Goal: Find specific page/section: Find specific page/section

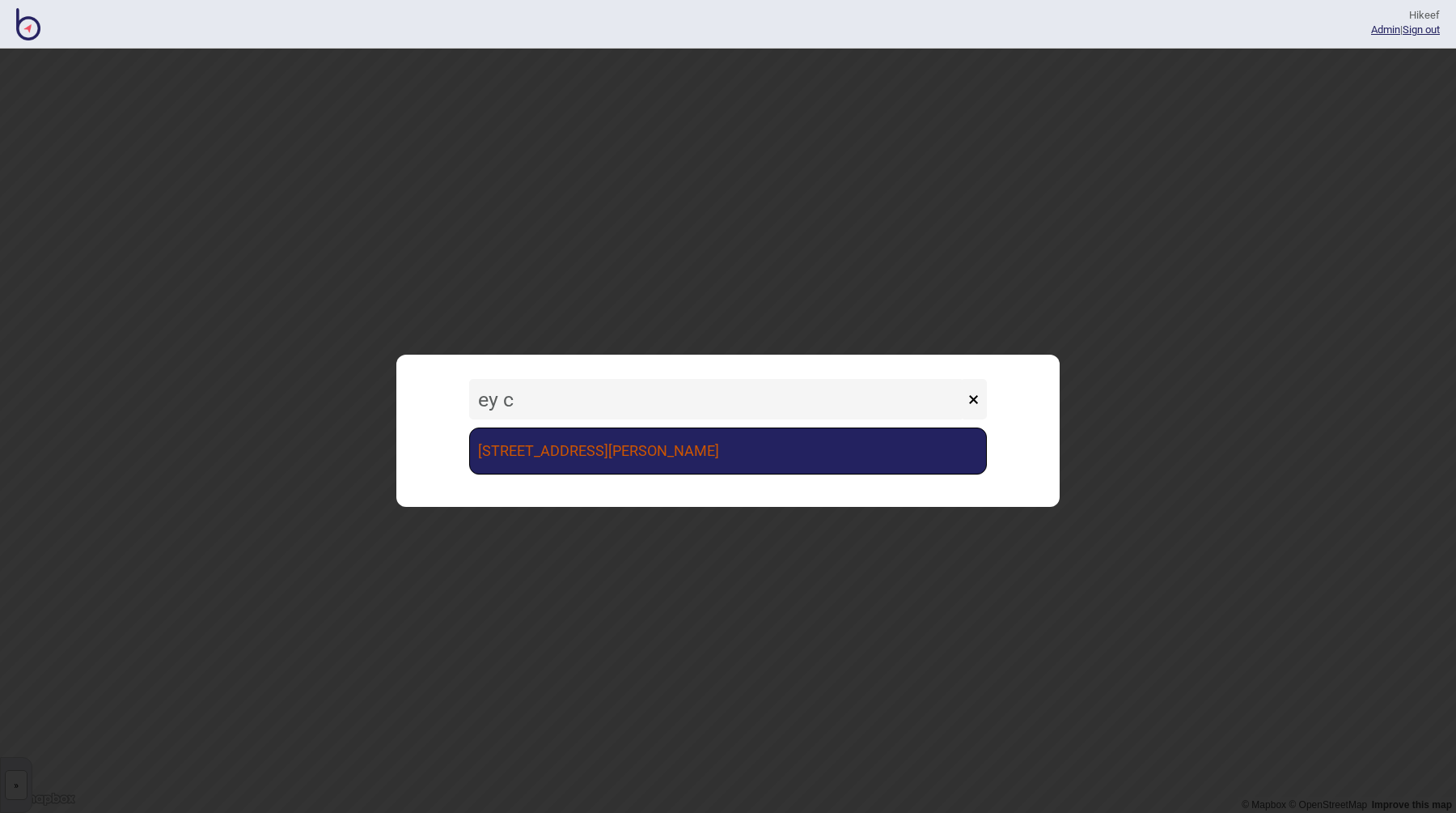
type input "ey c"
click at [609, 443] on link "[STREET_ADDRESS][PERSON_NAME]" at bounding box center [728, 451] width 518 height 47
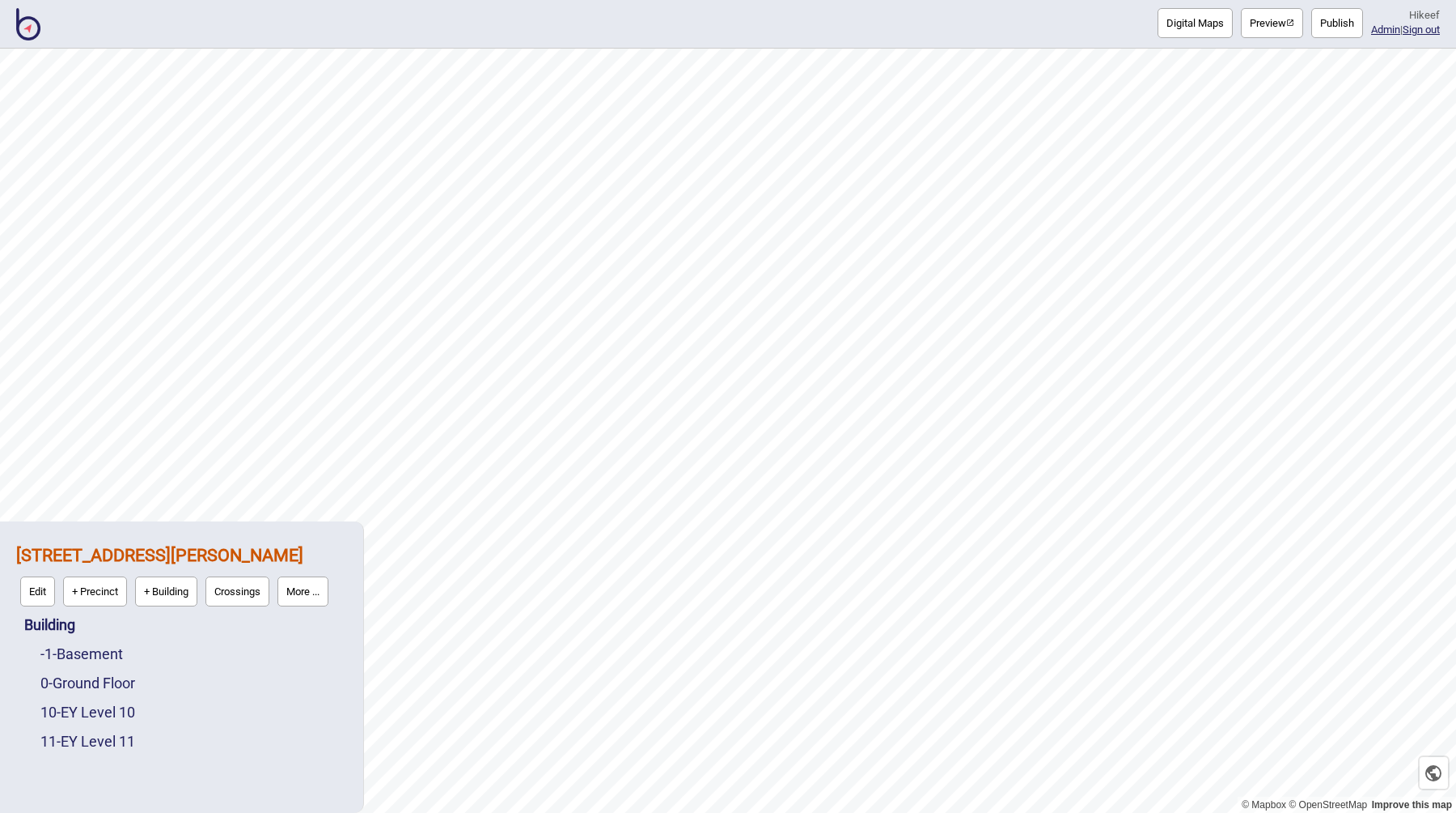
click at [1253, 29] on button "Preview" at bounding box center [1272, 22] width 62 height 30
click at [309, 586] on button "More ..." at bounding box center [303, 590] width 51 height 30
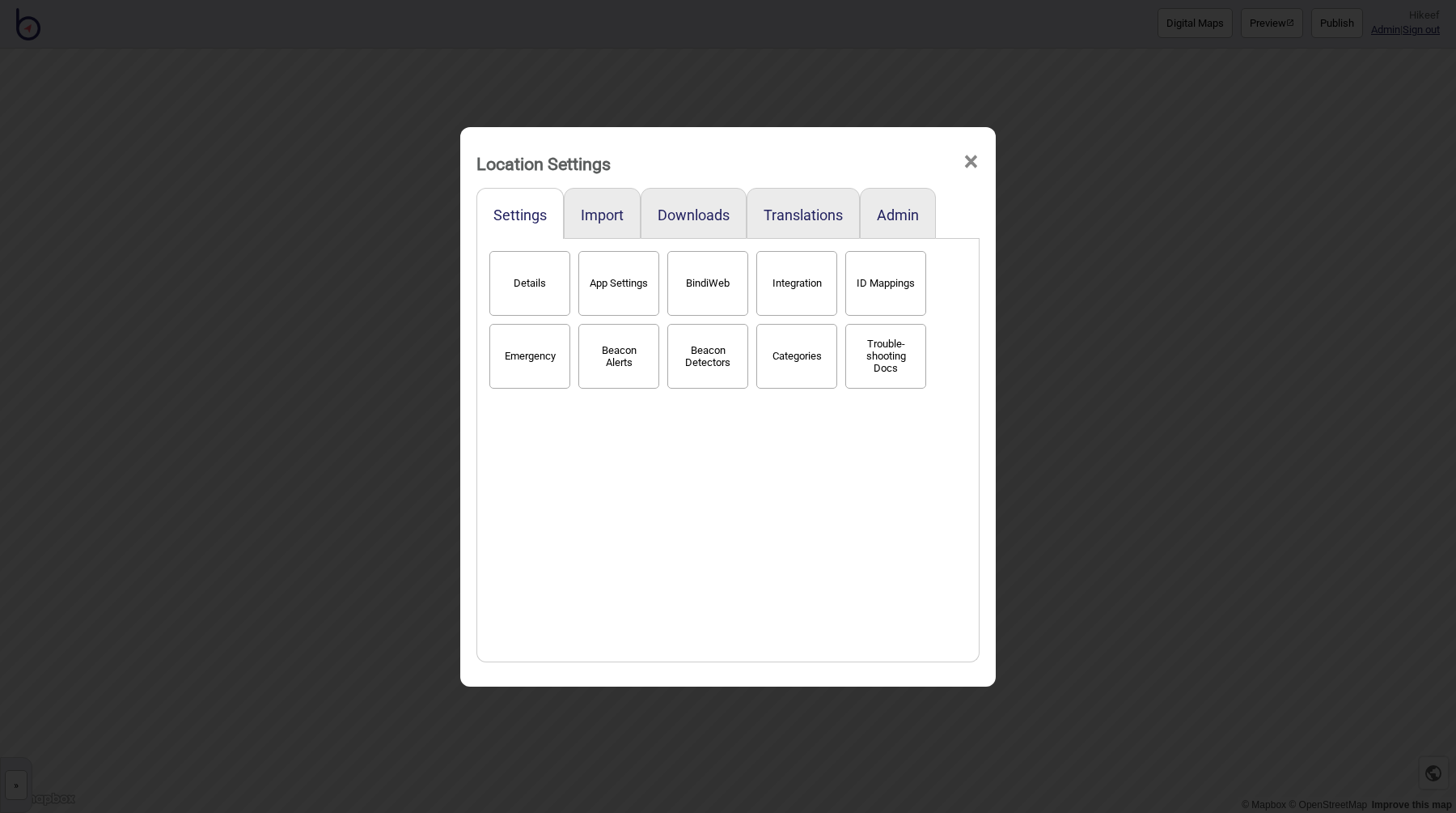
click at [377, 460] on div "Location Settings × Settings Import Downloads Translations Admin Details App Se…" at bounding box center [728, 406] width 1456 height 813
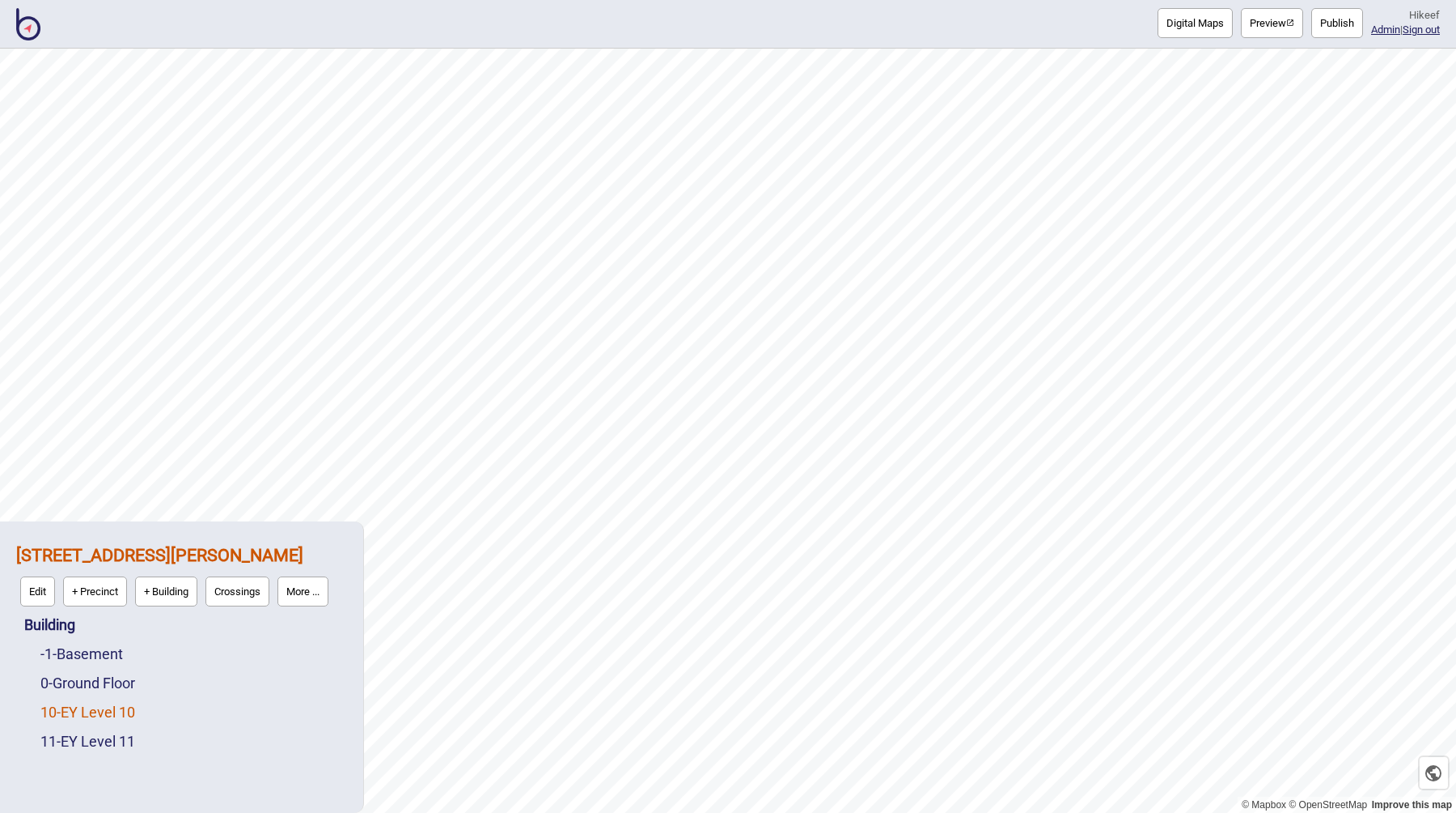
click at [128, 709] on link "10 - EY Level 10" at bounding box center [88, 712] width 95 height 17
click at [124, 744] on link "11 - EY Level 11" at bounding box center [88, 741] width 95 height 17
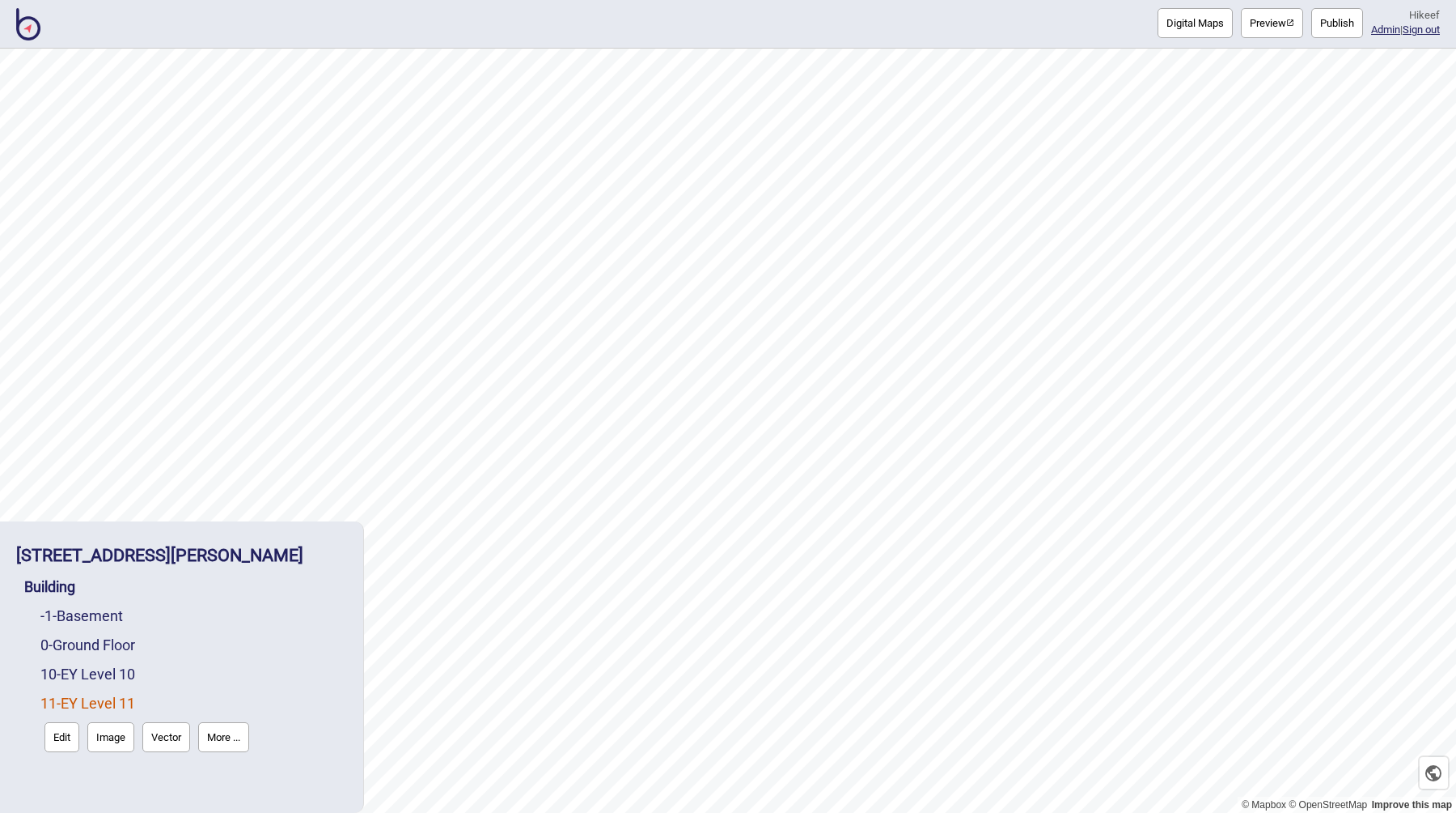
click at [175, 738] on button "Vector" at bounding box center [165, 737] width 47 height 30
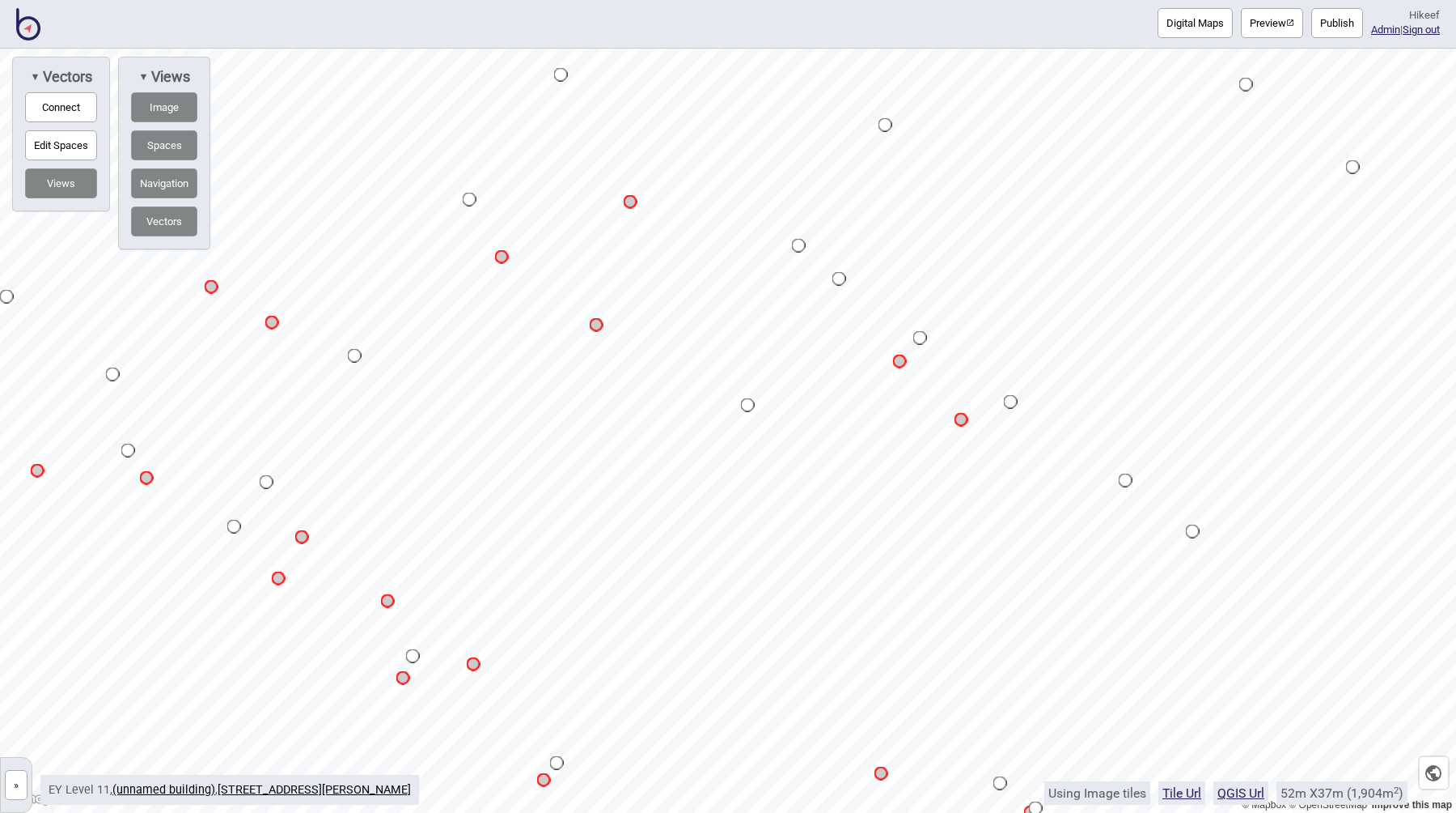
click at [12, 790] on button "»" at bounding box center [15, 784] width 22 height 30
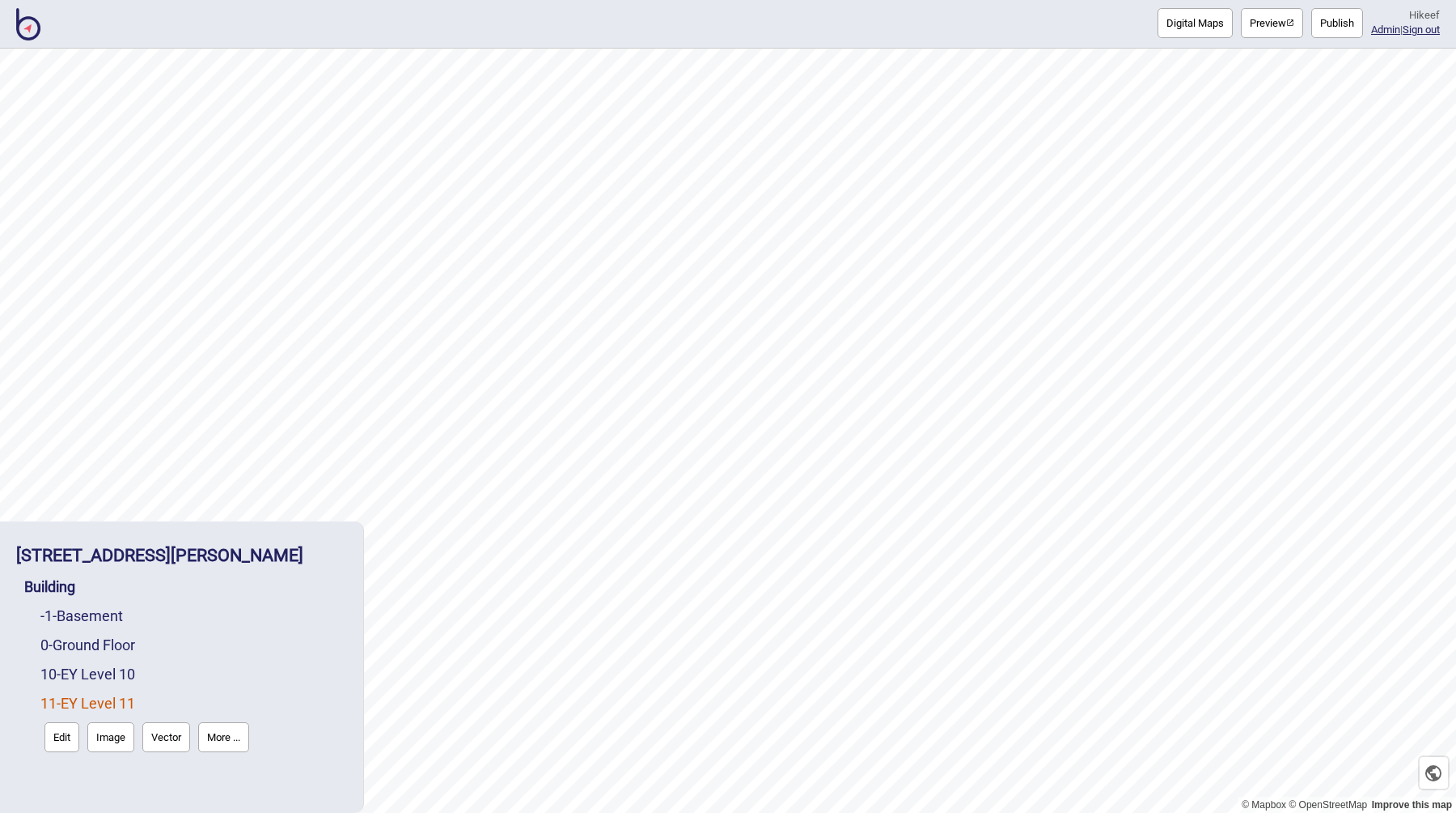
click at [161, 737] on button "Vector" at bounding box center [165, 737] width 47 height 30
click at [156, 710] on button "Vector" at bounding box center [165, 708] width 47 height 30
